Goal: Transaction & Acquisition: Purchase product/service

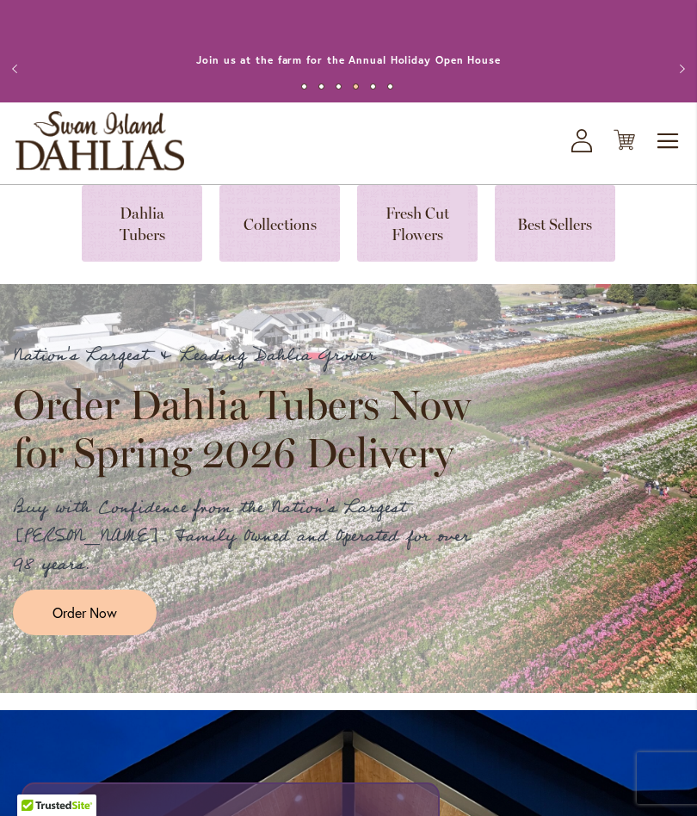
click at [83, 603] on span "Order Now" at bounding box center [85, 613] width 65 height 20
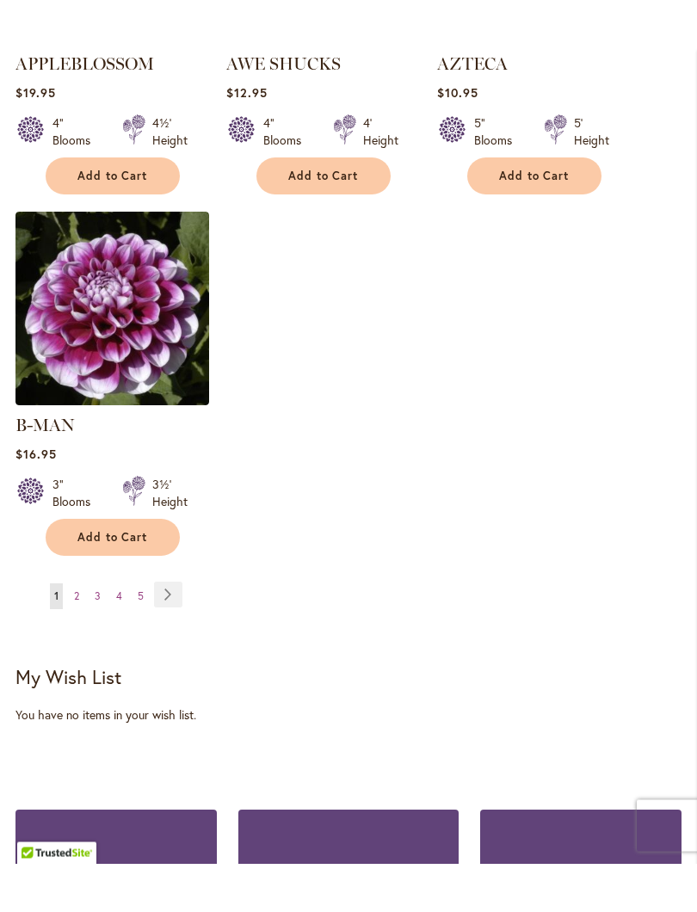
scroll to position [2373, 0]
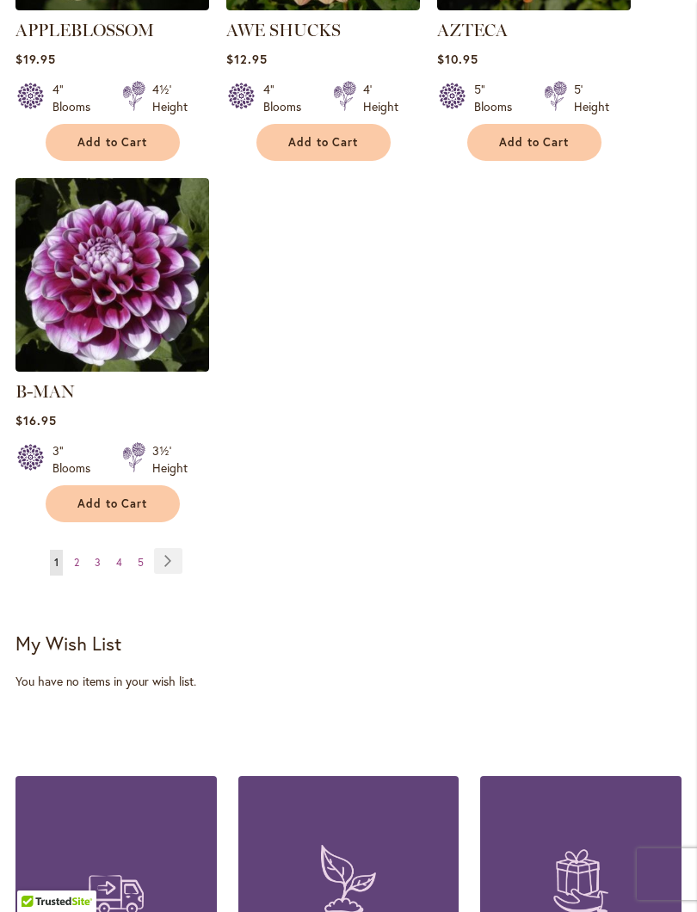
click at [80, 550] on link "Page 2" at bounding box center [77, 563] width 14 height 26
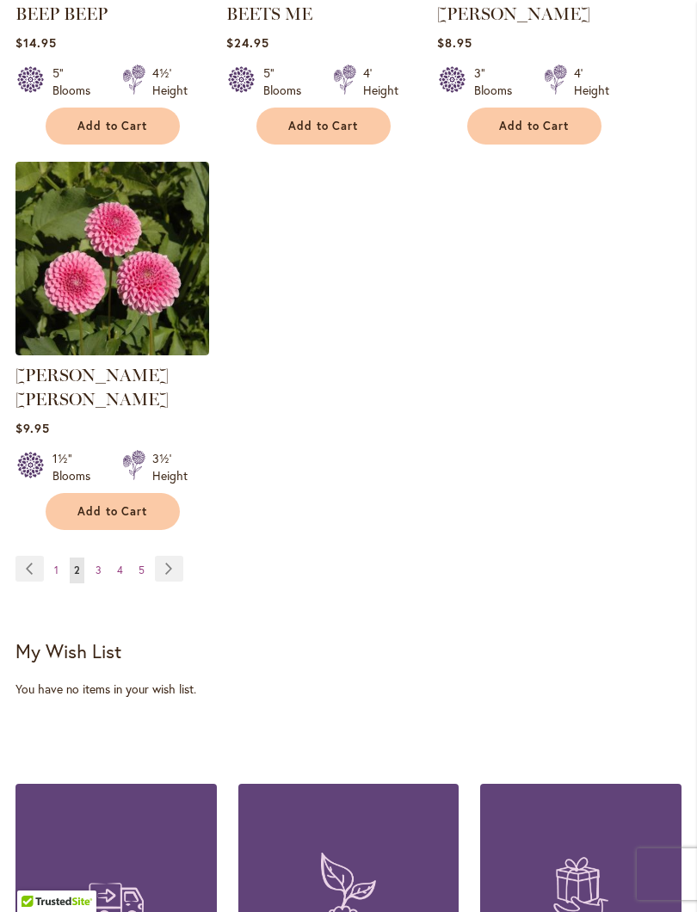
scroll to position [2367, 0]
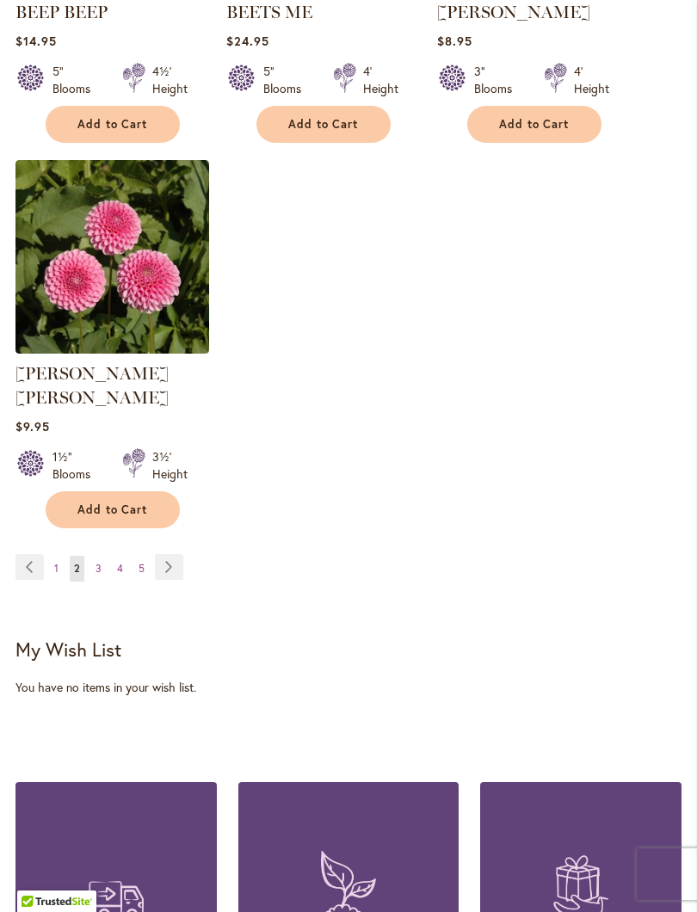
click at [103, 556] on link "Page 3" at bounding box center [98, 569] width 15 height 26
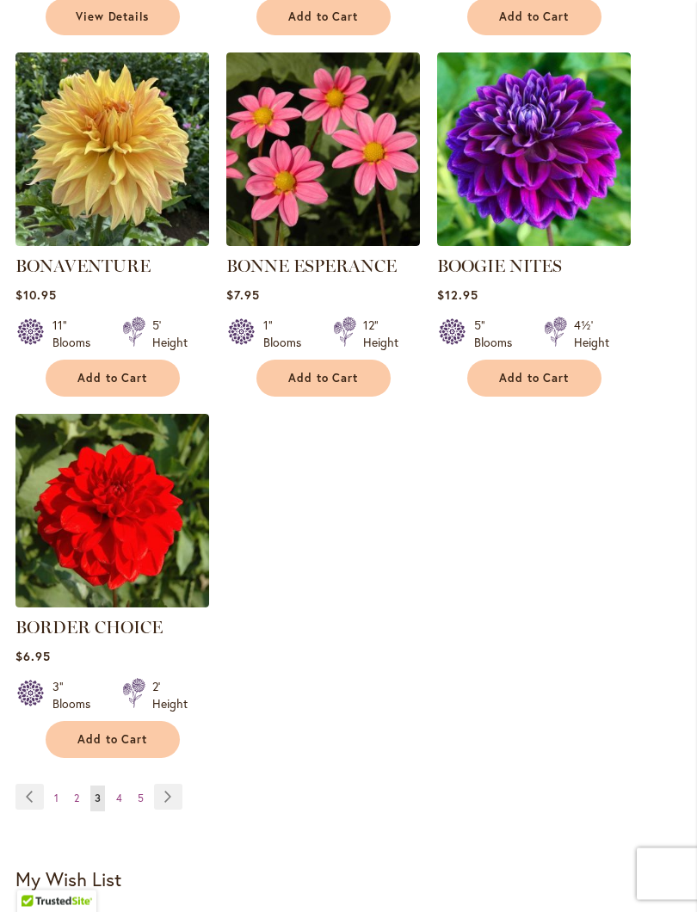
scroll to position [2116, 0]
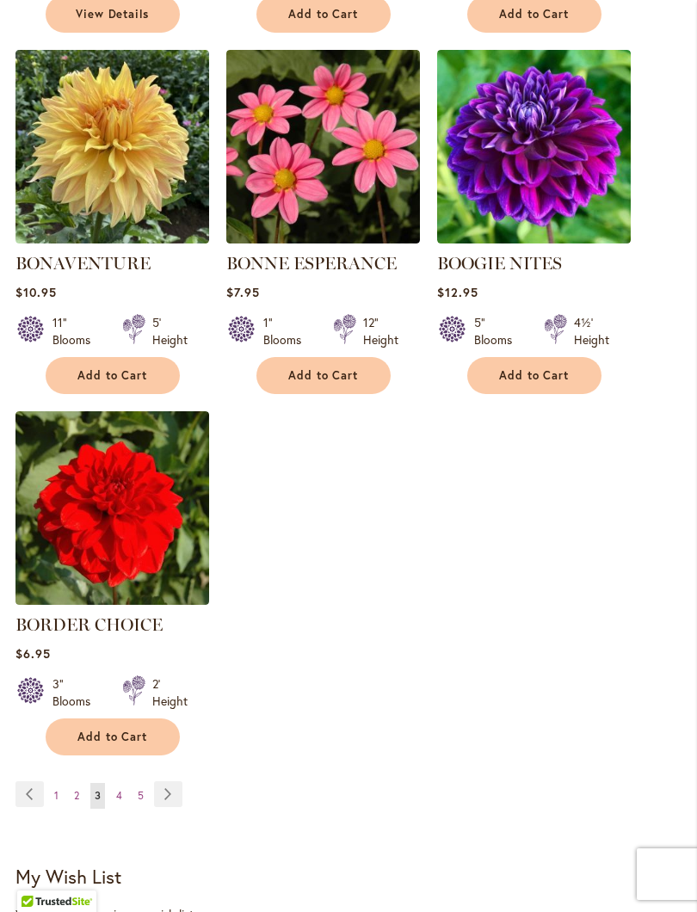
click at [121, 801] on span "4" at bounding box center [119, 795] width 6 height 13
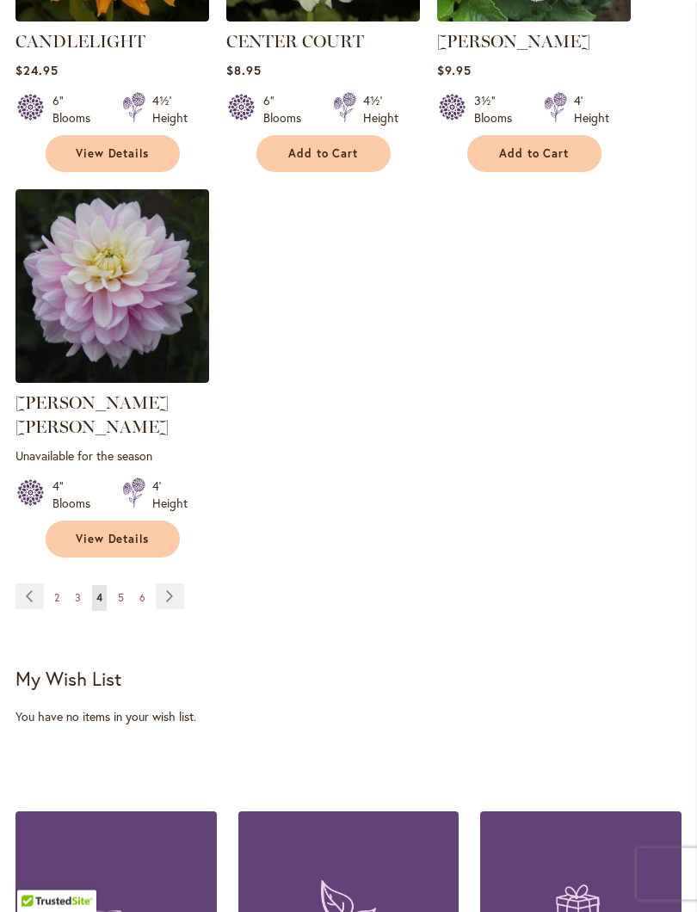
scroll to position [2363, 0]
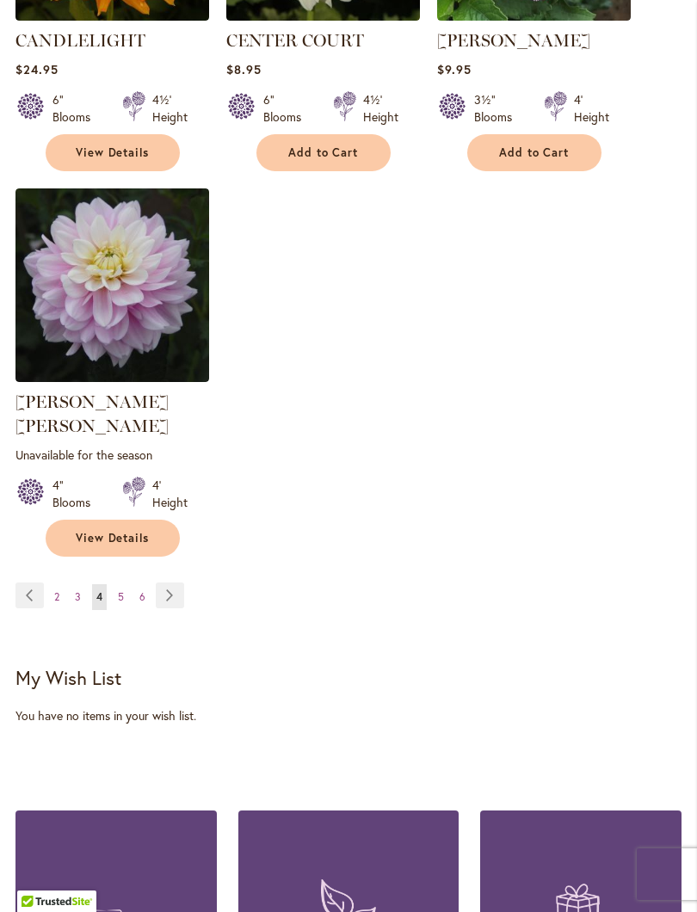
click at [123, 590] on span "5" at bounding box center [121, 596] width 6 height 13
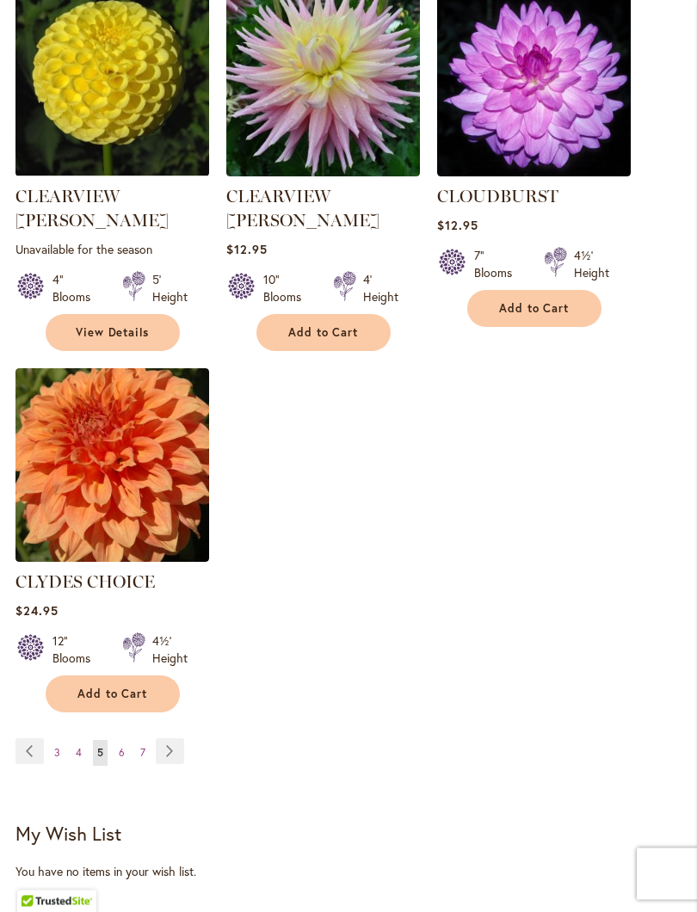
scroll to position [2207, 0]
click at [124, 740] on link "Page 6" at bounding box center [121, 753] width 15 height 26
